Goal: Task Accomplishment & Management: Use online tool/utility

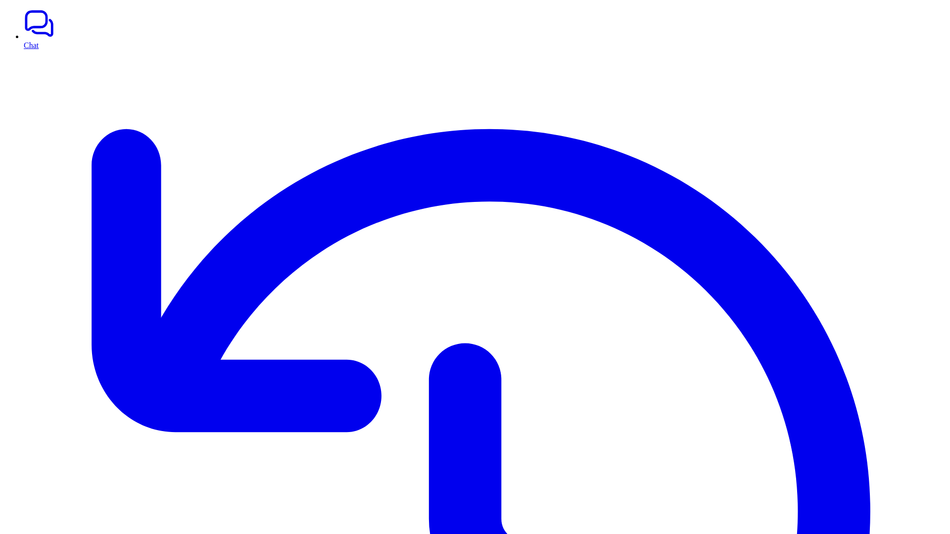
drag, startPoint x: 773, startPoint y: 80, endPoint x: 823, endPoint y: 101, distance: 54.3
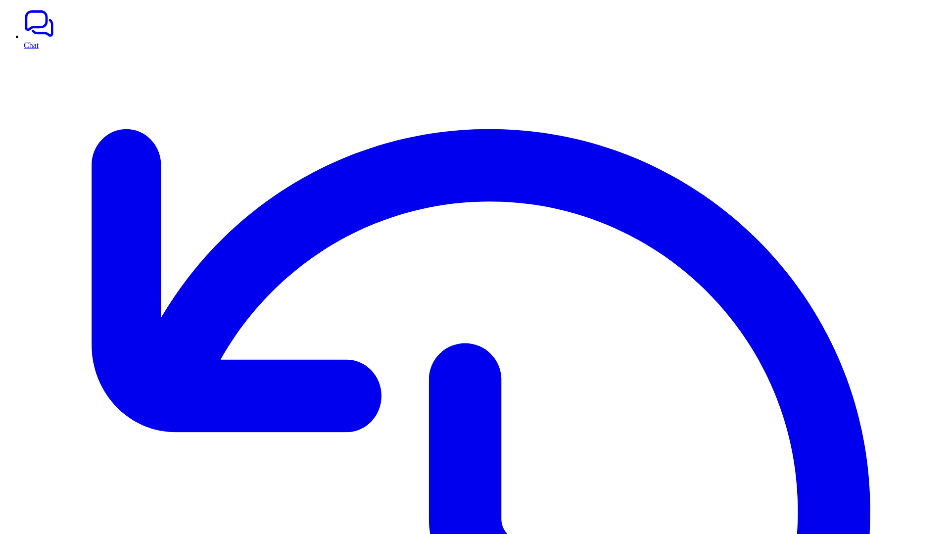
drag, startPoint x: 811, startPoint y: 95, endPoint x: 768, endPoint y: 74, distance: 47.3
drag, startPoint x: 775, startPoint y: 80, endPoint x: 810, endPoint y: 92, distance: 37.1
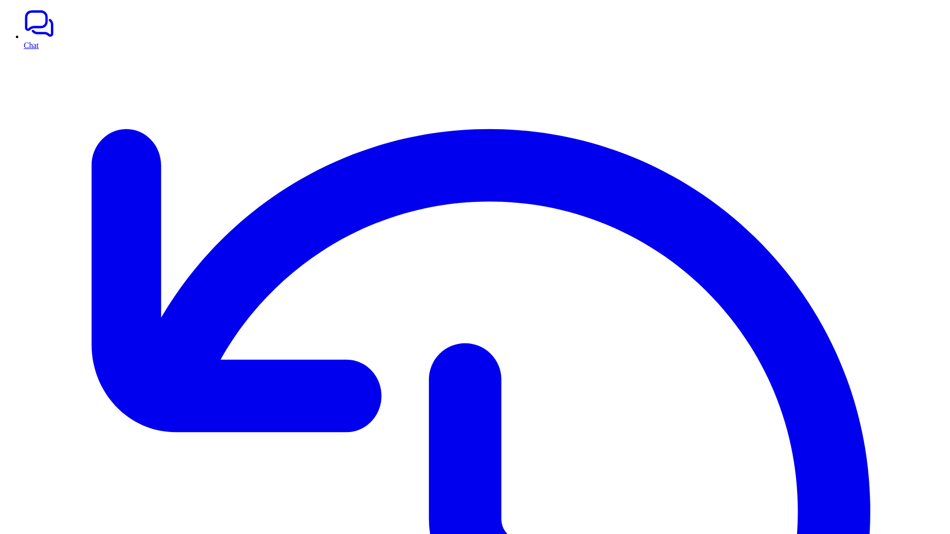
drag, startPoint x: 787, startPoint y: 152, endPoint x: 911, endPoint y: 306, distance: 197.3
drag, startPoint x: 792, startPoint y: 150, endPoint x: 923, endPoint y: 299, distance: 198.3
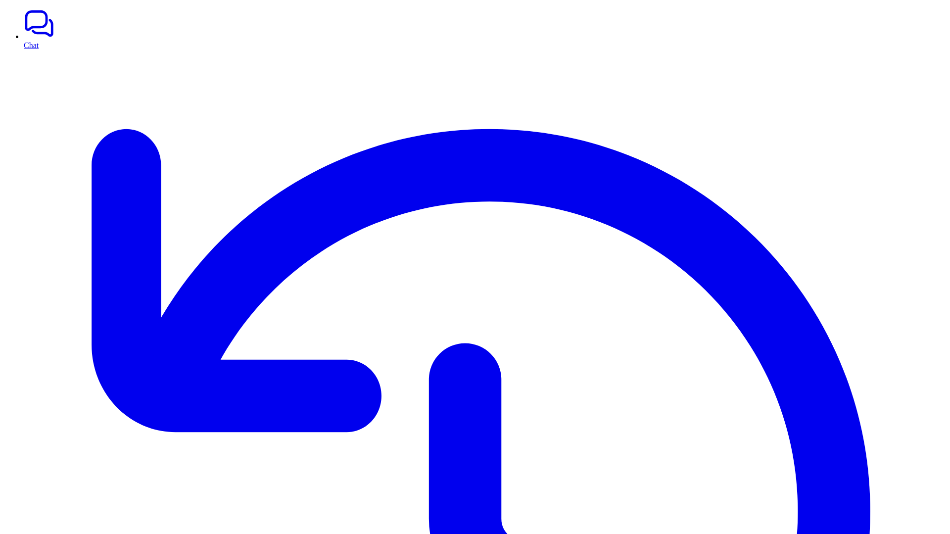
drag, startPoint x: 905, startPoint y: 298, endPoint x: 785, endPoint y: 148, distance: 191.5
drag, startPoint x: 789, startPoint y: 149, endPoint x: 903, endPoint y: 301, distance: 190.1
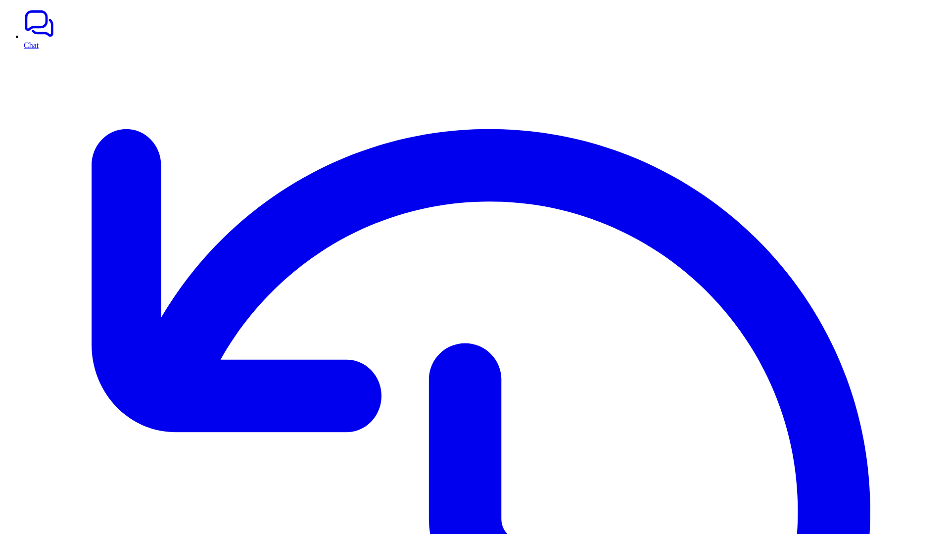
drag, startPoint x: 782, startPoint y: 148, endPoint x: 893, endPoint y: 298, distance: 186.7
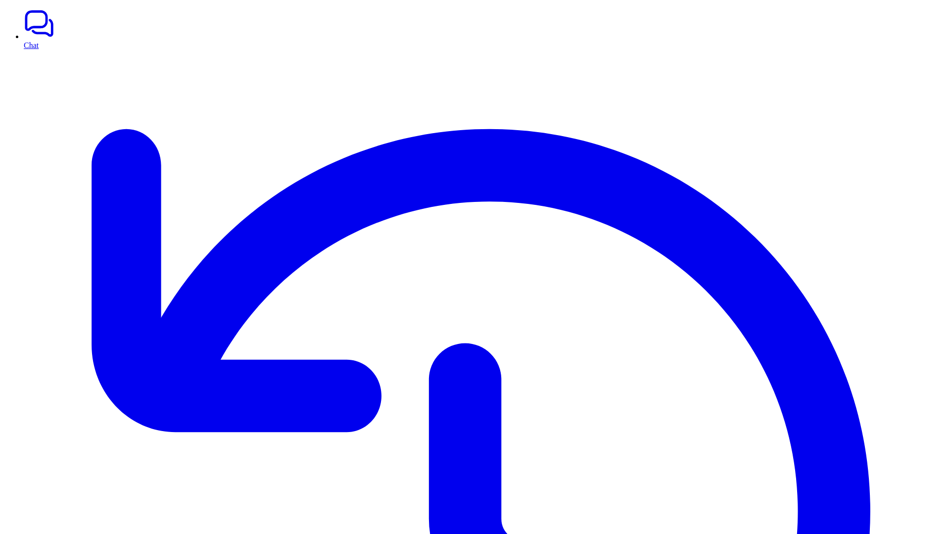
drag, startPoint x: 794, startPoint y: 189, endPoint x: 898, endPoint y: 247, distance: 119.3
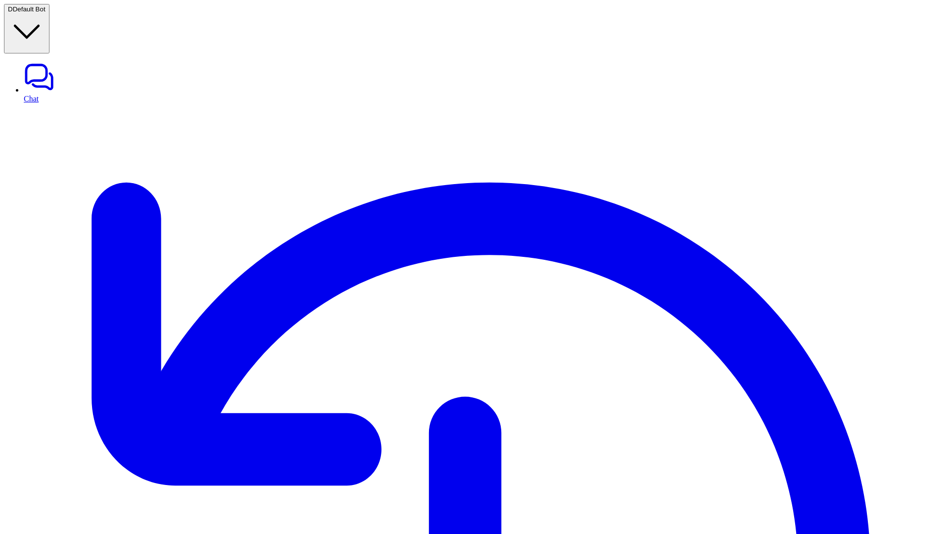
type input "*****"
